Goal: Information Seeking & Learning: Understand process/instructions

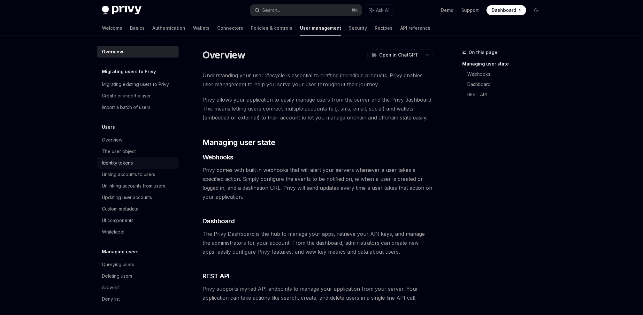
click at [130, 164] on div "Identity tokens" at bounding box center [117, 163] width 31 height 8
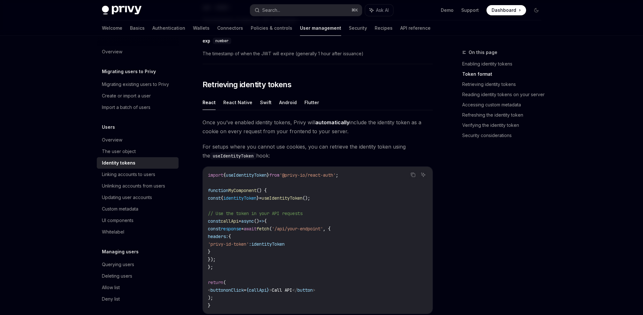
scroll to position [516, 0]
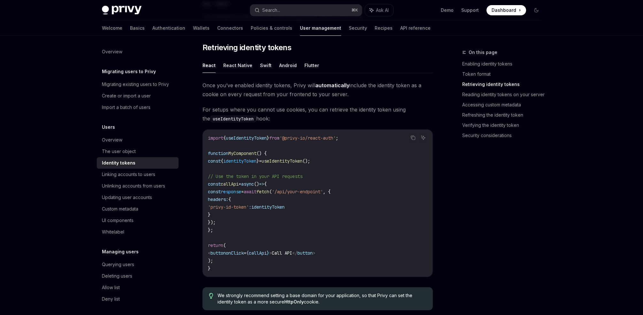
click at [301, 160] on span "useIdentityToken" at bounding box center [281, 161] width 41 height 6
copy code "const { identityToken } = useIdentityToken ();"
click at [272, 219] on code "import { useIdentityToken } from '@privy-io/react-auth' ; function MyComponent …" at bounding box center [317, 203] width 219 height 138
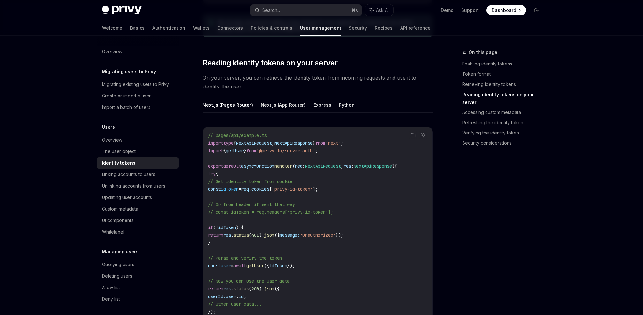
scroll to position [787, 0]
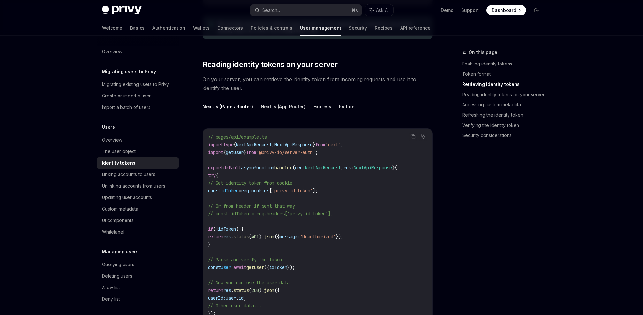
click at [276, 106] on button "Next.js (App Router)" at bounding box center [283, 106] width 45 height 15
type textarea "*"
